Goal: Task Accomplishment & Management: Use online tool/utility

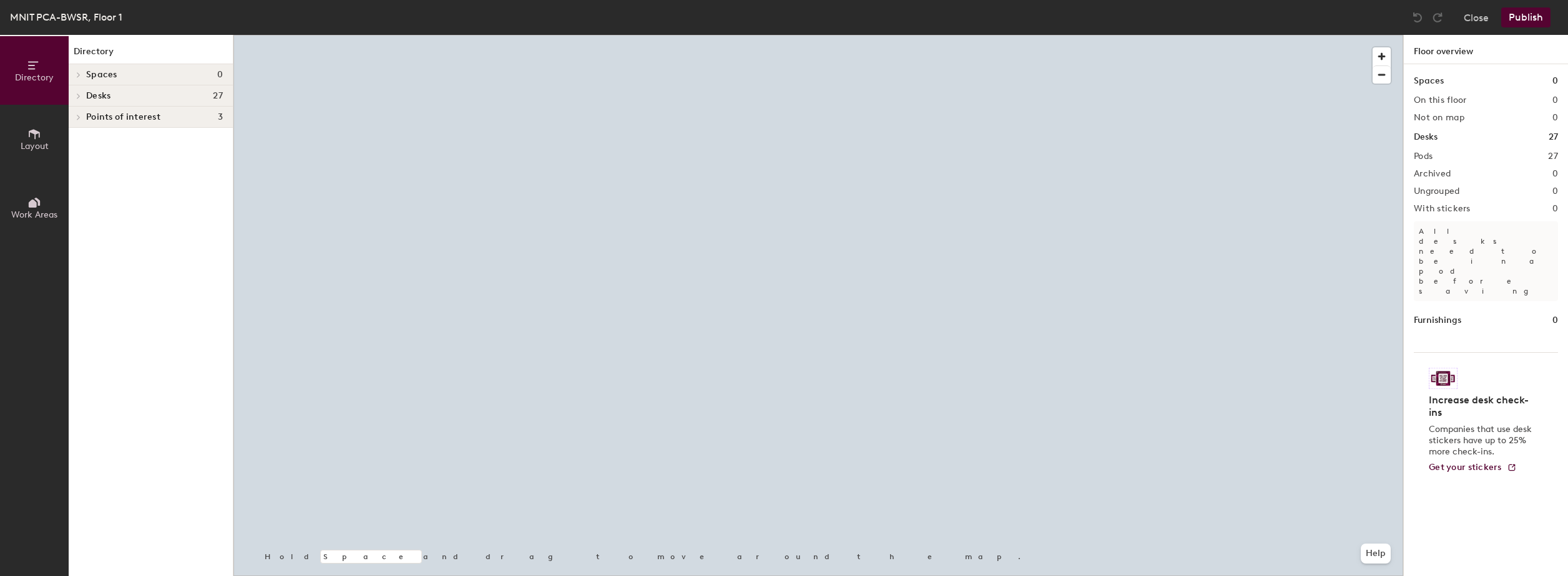
click at [46, 146] on span "Layout" at bounding box center [34, 146] width 28 height 10
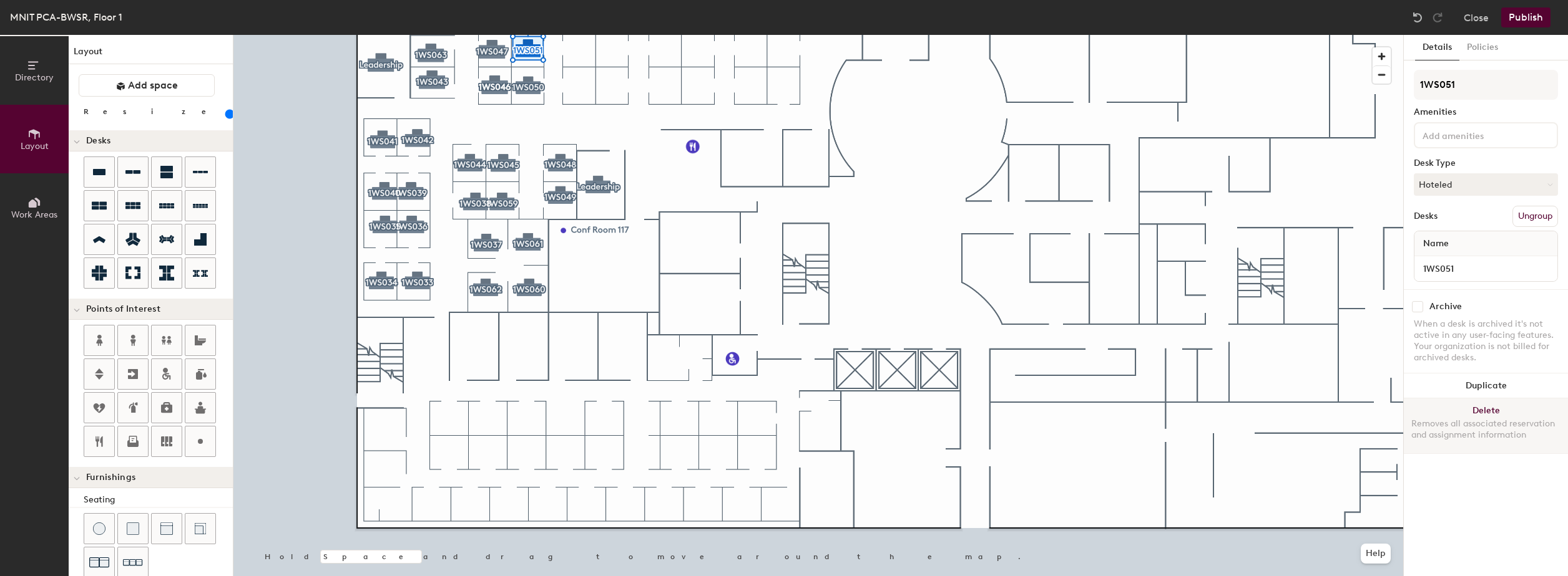
click at [1461, 411] on button "Delete Removes all associated reservation and assignment information" at bounding box center [1485, 426] width 165 height 55
click at [1524, 20] on button "Publish" at bounding box center [1525, 17] width 49 height 20
click at [1476, 408] on button "Delete Removes all associated reservation and assignment information" at bounding box center [1485, 426] width 165 height 55
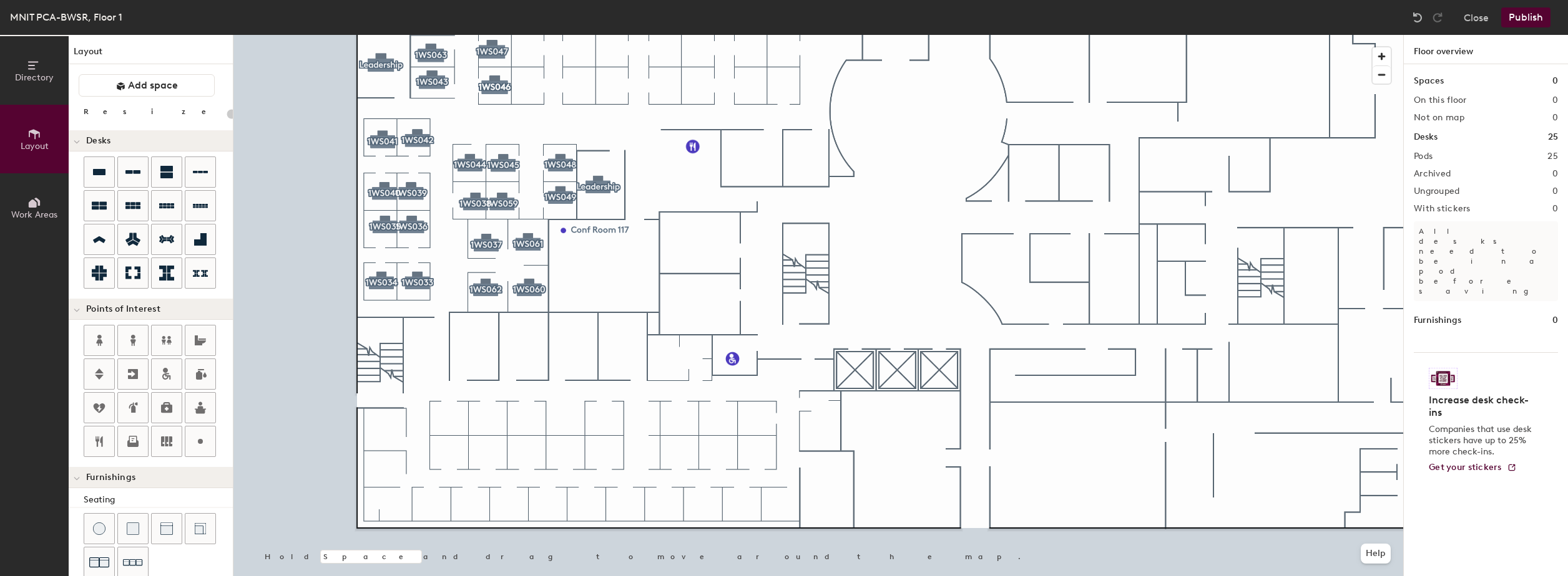
click at [1526, 17] on button "Publish" at bounding box center [1525, 17] width 49 height 20
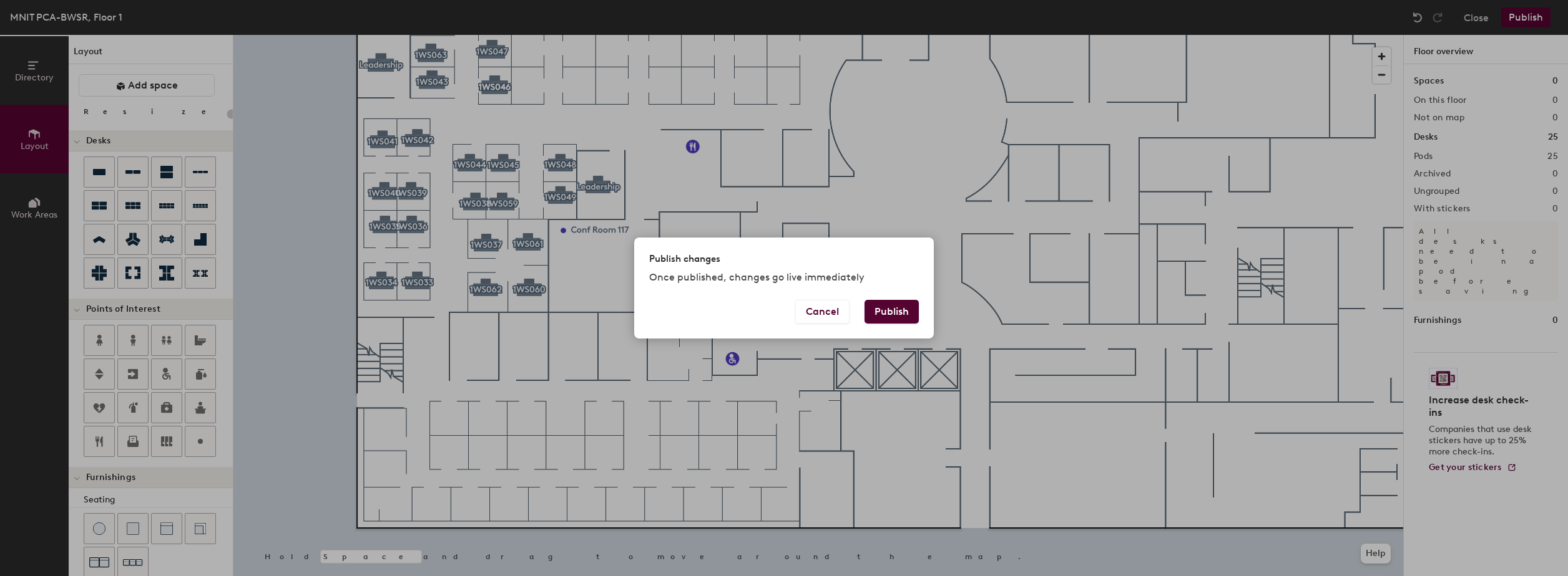
click at [886, 313] on button "Publish" at bounding box center [892, 312] width 55 height 24
type input "20"
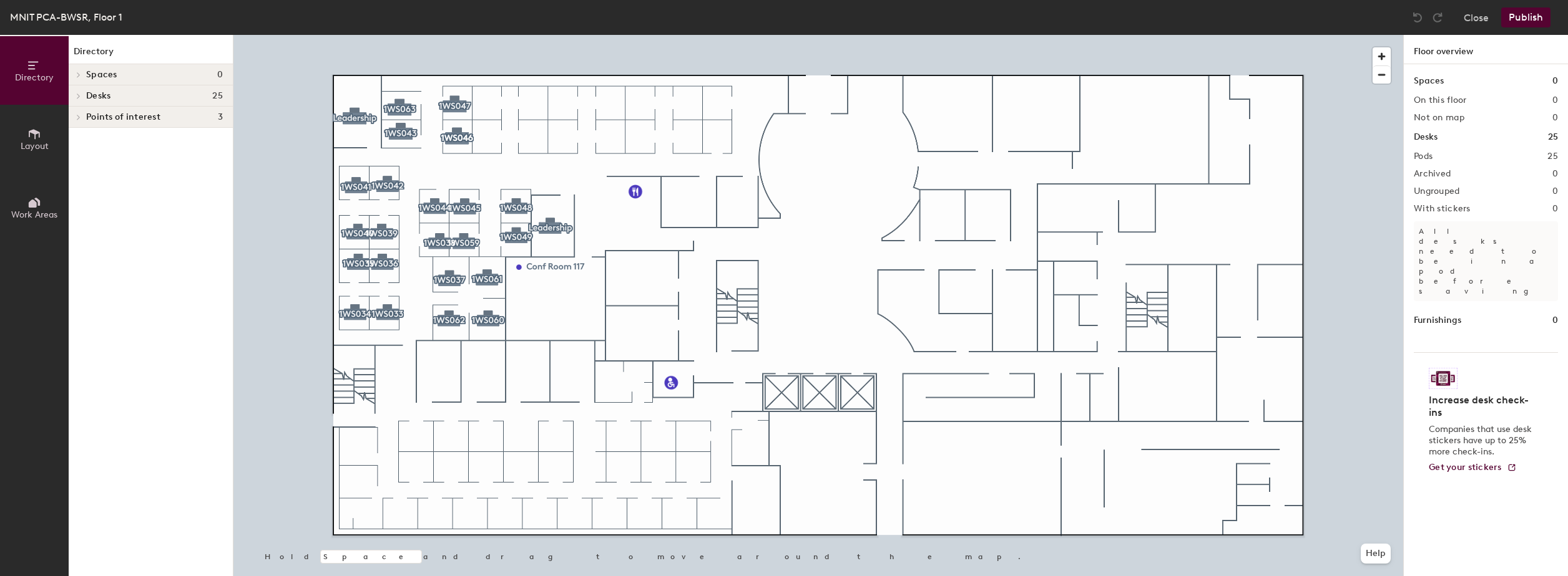
click at [34, 137] on icon at bounding box center [34, 134] width 14 height 14
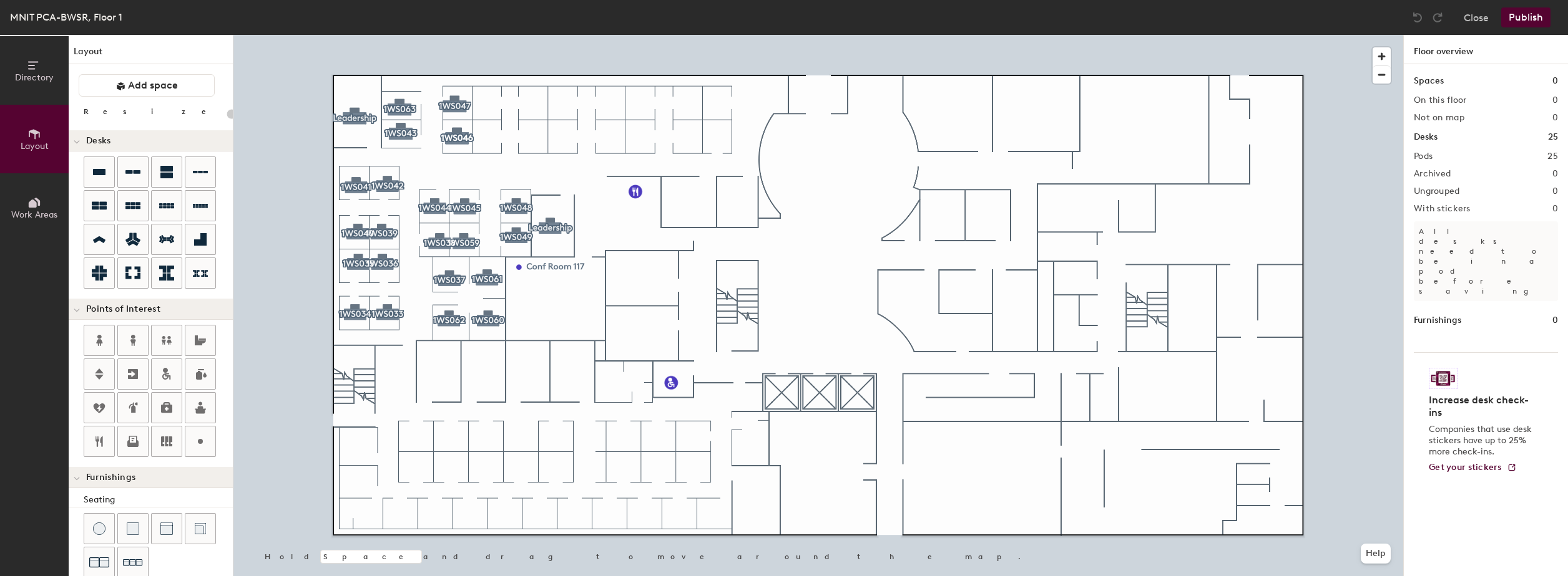
click at [32, 83] on button "Directory" at bounding box center [34, 70] width 69 height 69
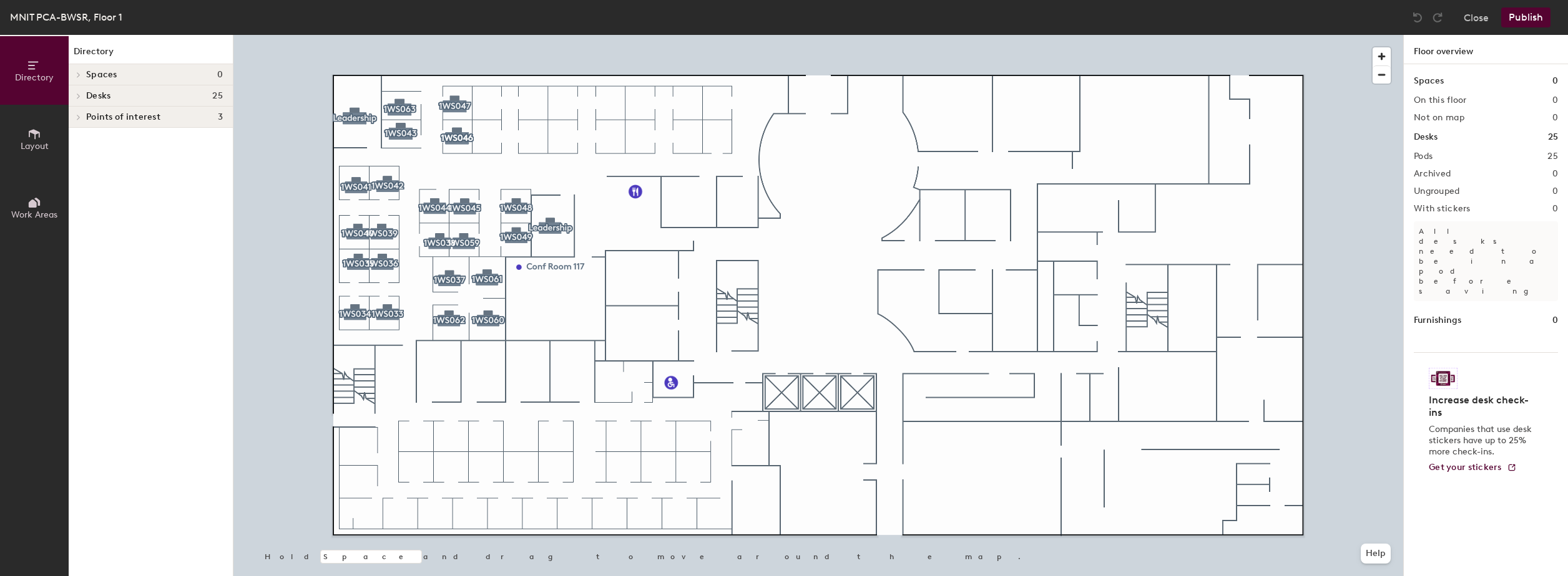
click at [84, 93] on div at bounding box center [78, 95] width 14 height 6
click at [84, 93] on div at bounding box center [77, 95] width 16 height 20
click at [81, 95] on span at bounding box center [78, 95] width 10 height 6
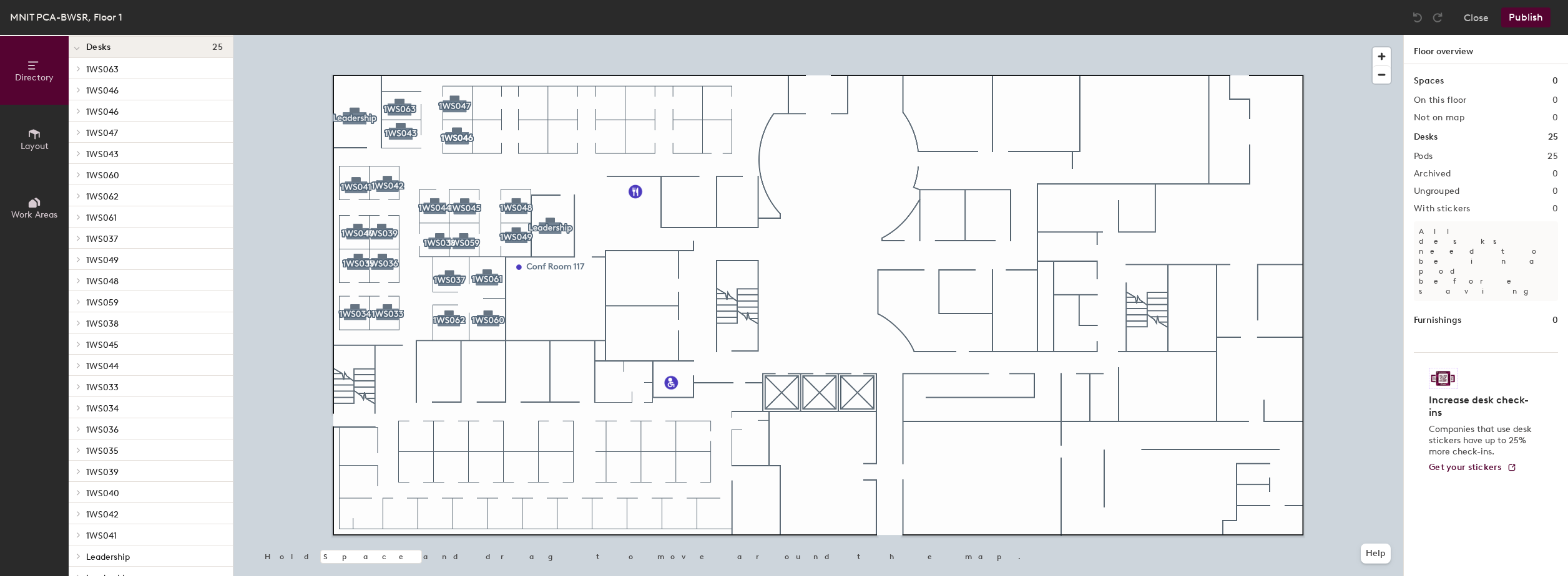
scroll to position [92, 0]
click at [36, 210] on span "Work Areas" at bounding box center [34, 215] width 46 height 10
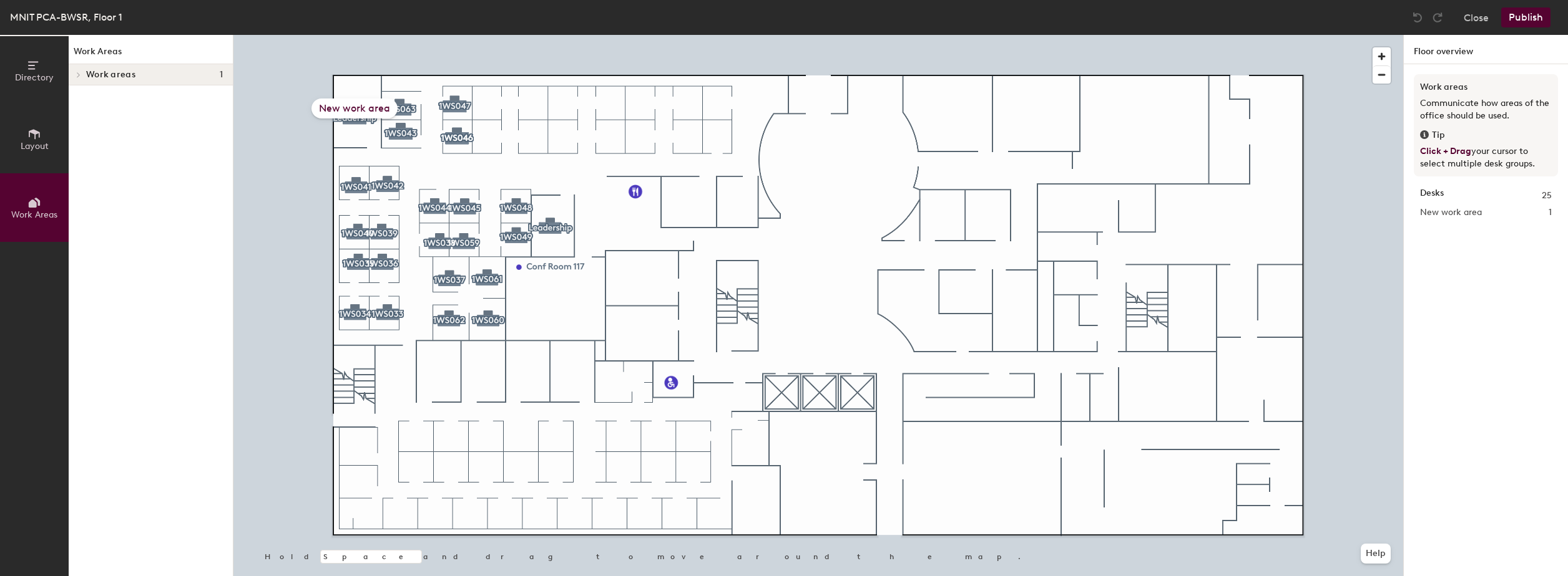
scroll to position [0, 0]
click at [76, 76] on icon at bounding box center [78, 74] width 5 height 6
click at [76, 96] on icon at bounding box center [78, 95] width 5 height 6
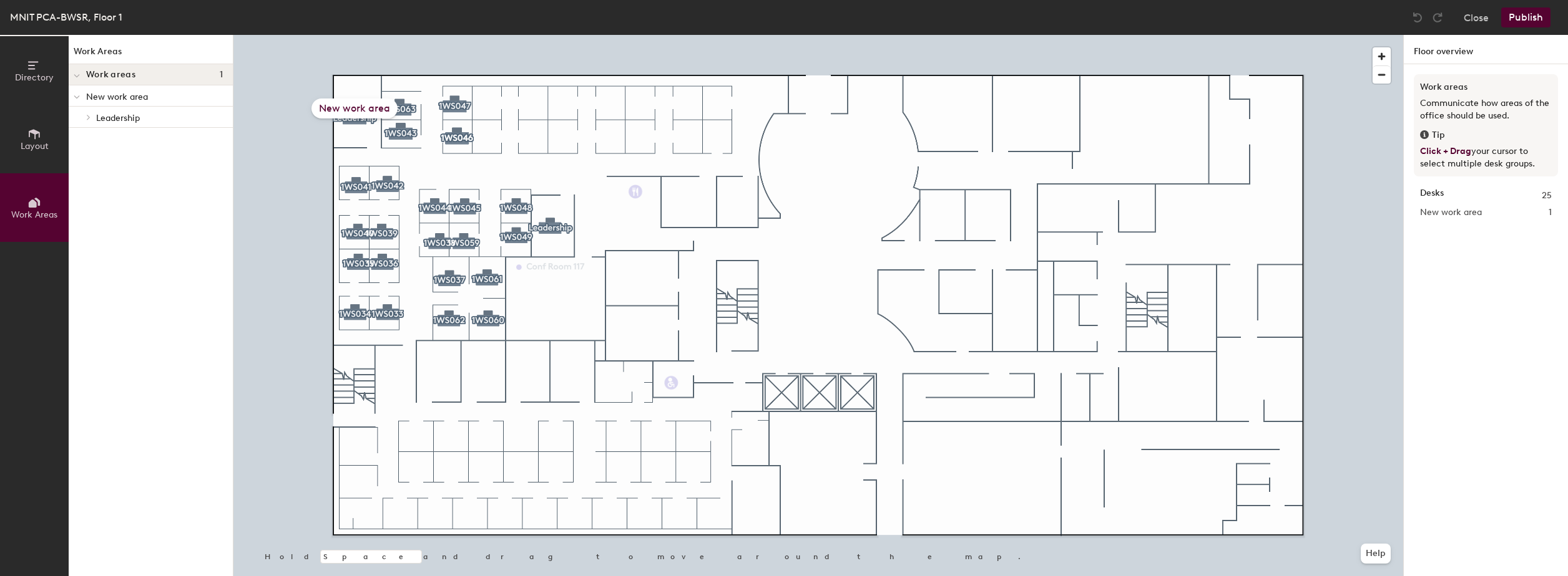
click at [85, 115] on span at bounding box center [88, 117] width 10 height 6
click at [85, 115] on span at bounding box center [86, 118] width 6 height 10
click at [85, 114] on span at bounding box center [88, 117] width 10 height 6
click at [85, 114] on span at bounding box center [86, 118] width 6 height 10
click at [85, 114] on span at bounding box center [88, 117] width 10 height 6
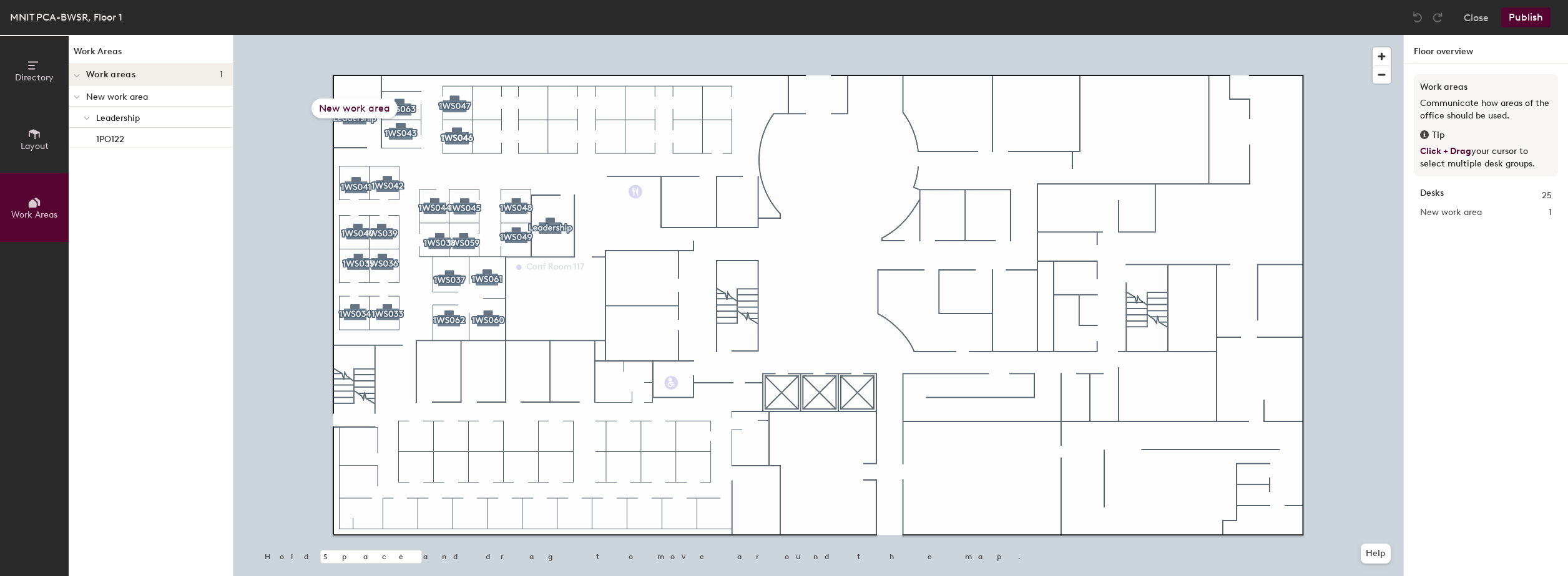
click at [40, 134] on icon at bounding box center [34, 134] width 14 height 14
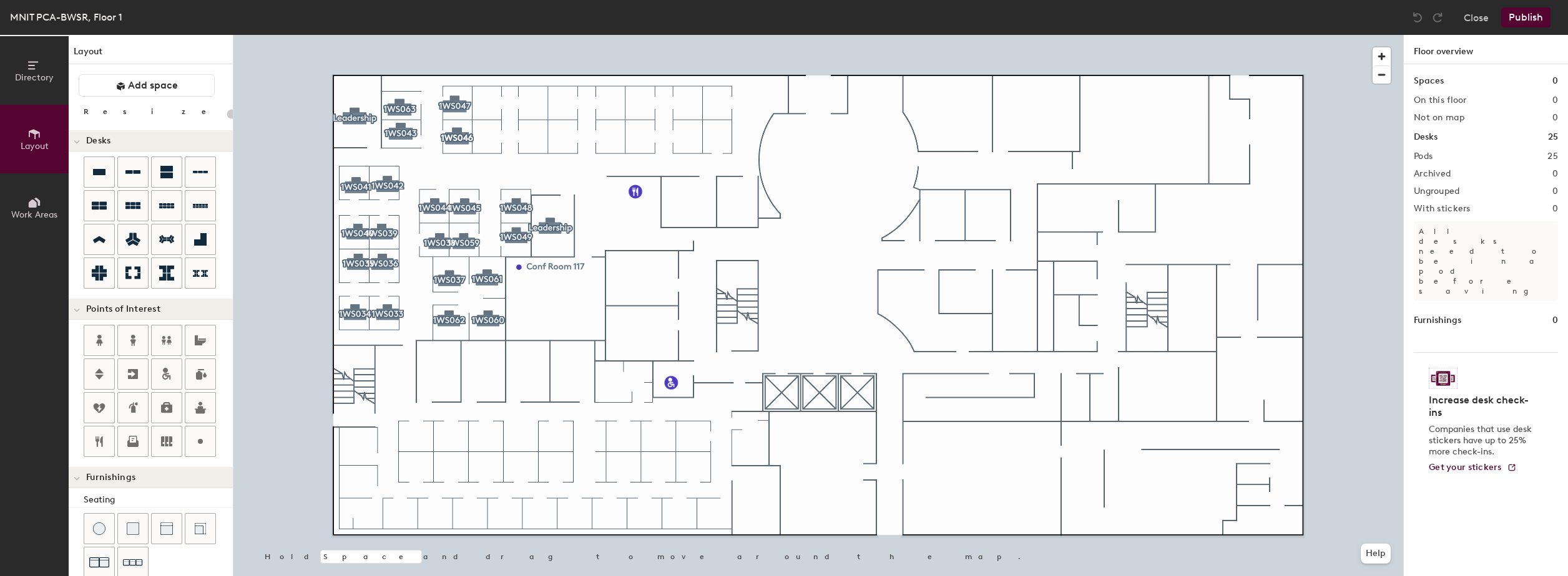
click at [27, 70] on icon at bounding box center [34, 66] width 14 height 14
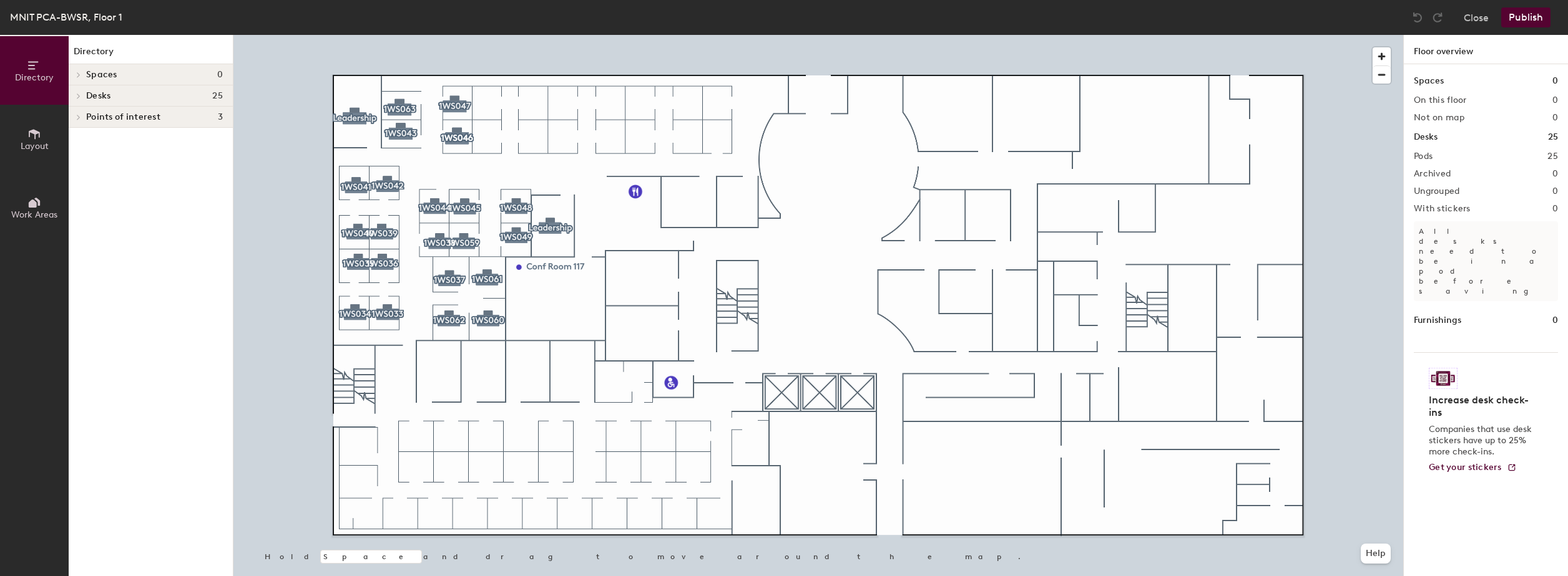
click at [27, 70] on icon at bounding box center [34, 66] width 14 height 14
